Goal: Transaction & Acquisition: Purchase product/service

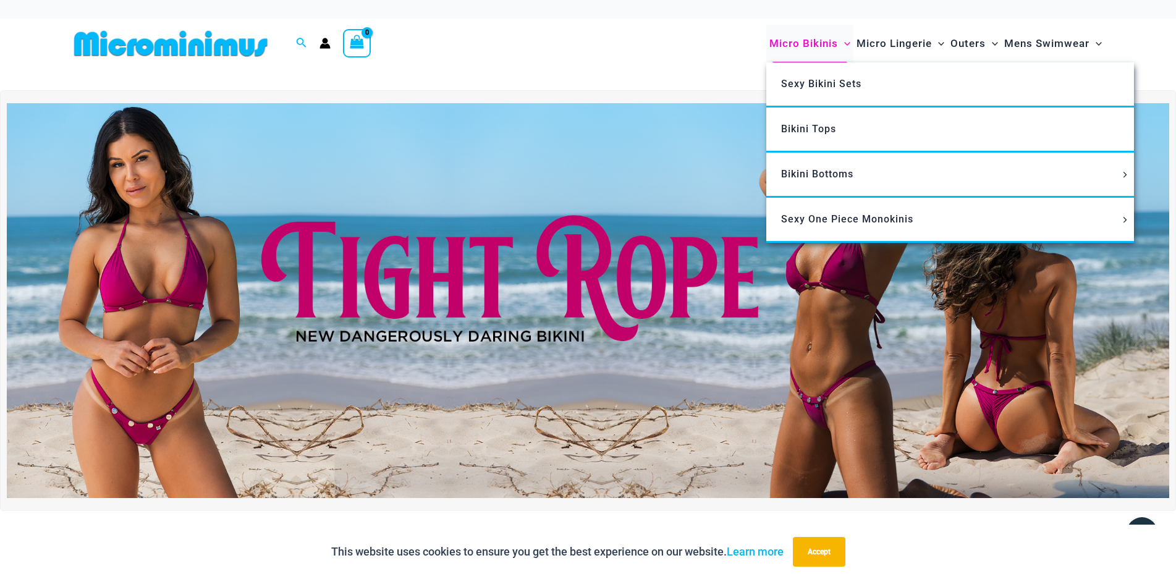
click at [818, 40] on span "Micro Bikinis" at bounding box center [803, 44] width 69 height 32
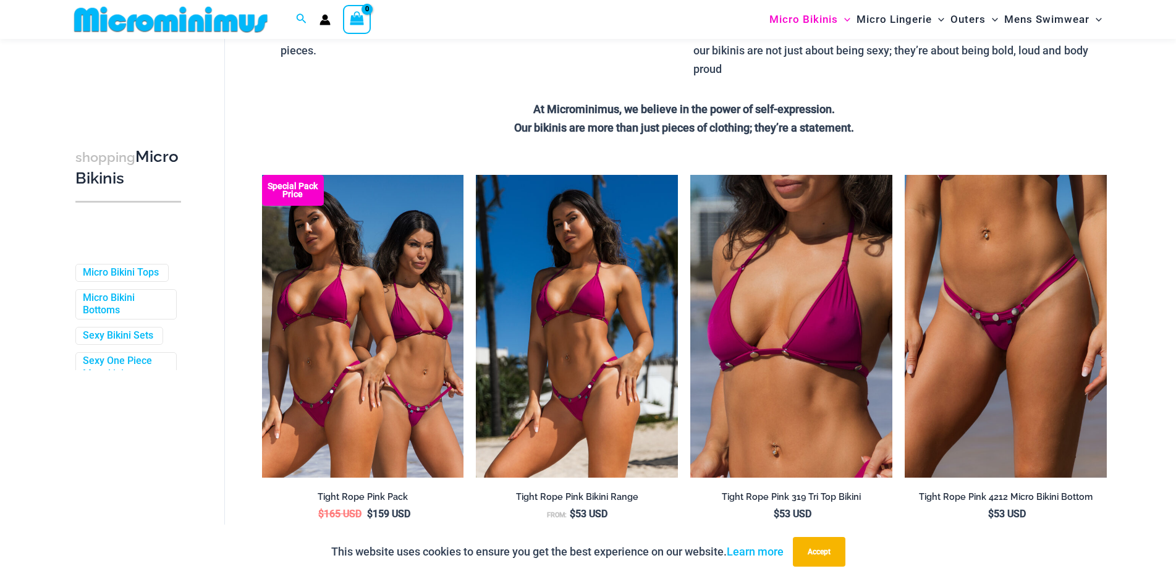
scroll to position [21, 0]
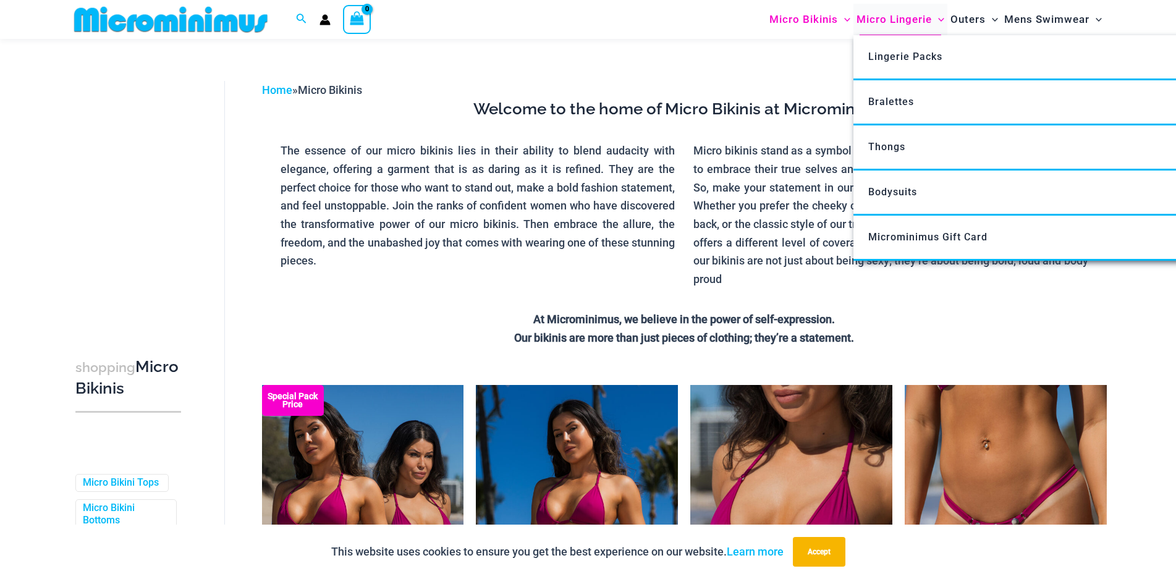
click at [885, 14] on span "Micro Lingerie" at bounding box center [894, 20] width 75 height 32
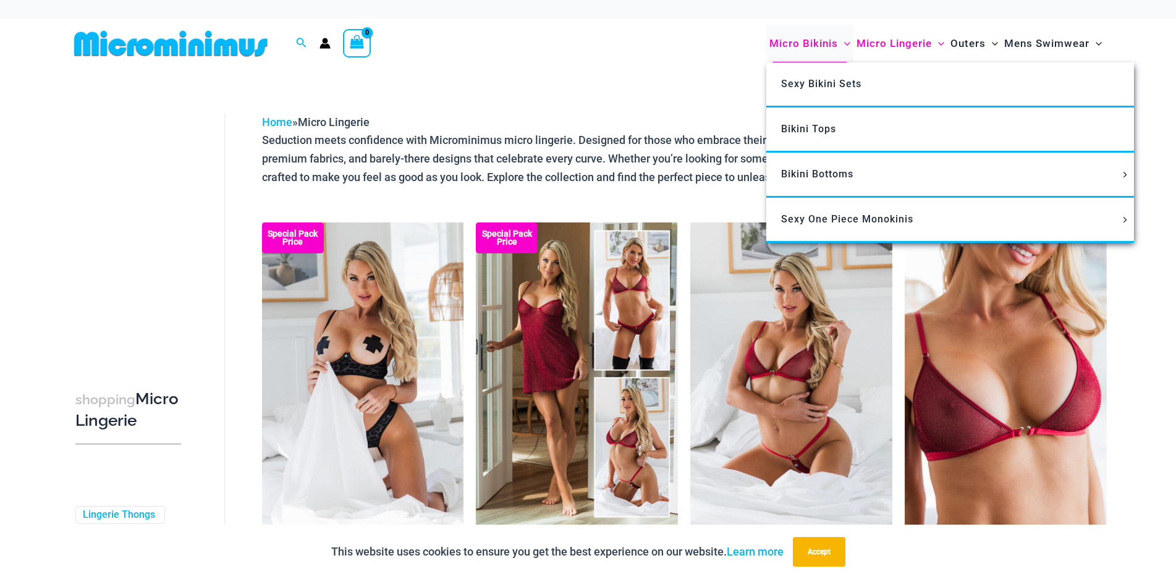
click at [835, 44] on span "Micro Bikinis" at bounding box center [803, 44] width 69 height 32
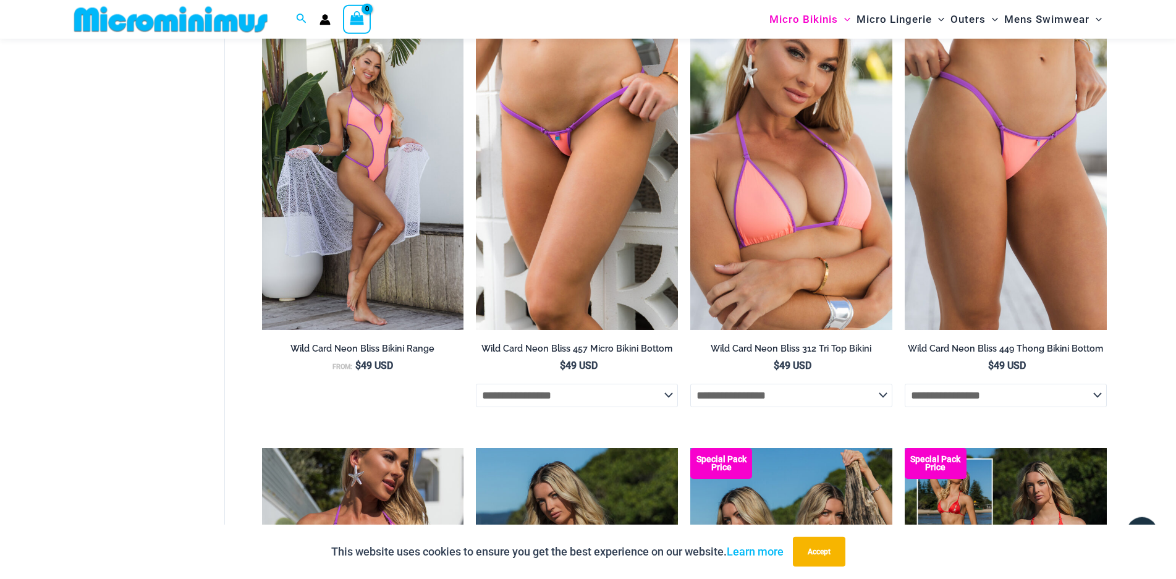
scroll to position [3112, 0]
